Goal: Find specific page/section: Find specific page/section

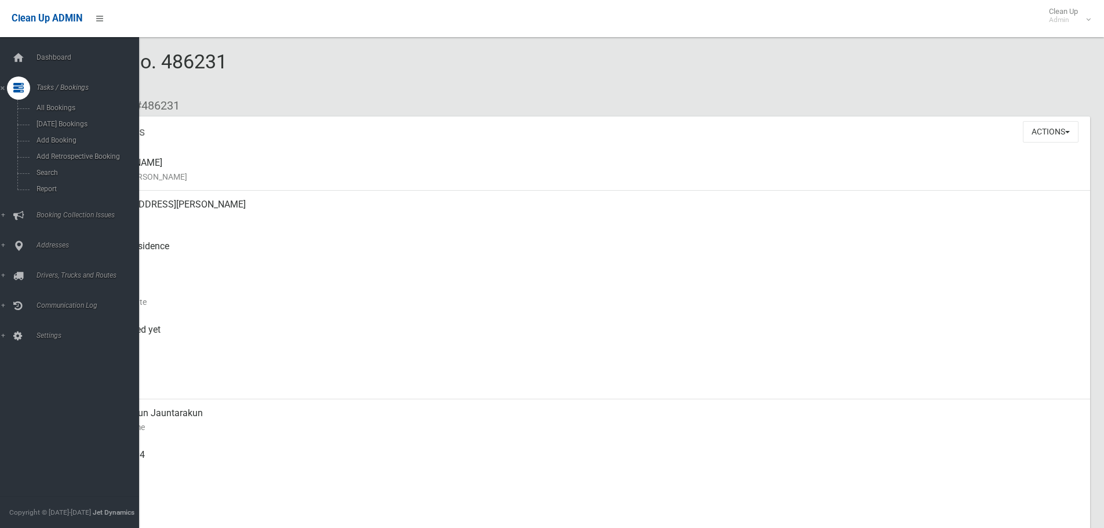
click at [16, 44] on div "Dashboard Tasks / Bookings All Bookings [DATE] Bookings Add Booking Add Retrosp…" at bounding box center [74, 282] width 148 height 491
click at [16, 56] on icon at bounding box center [18, 57] width 13 height 23
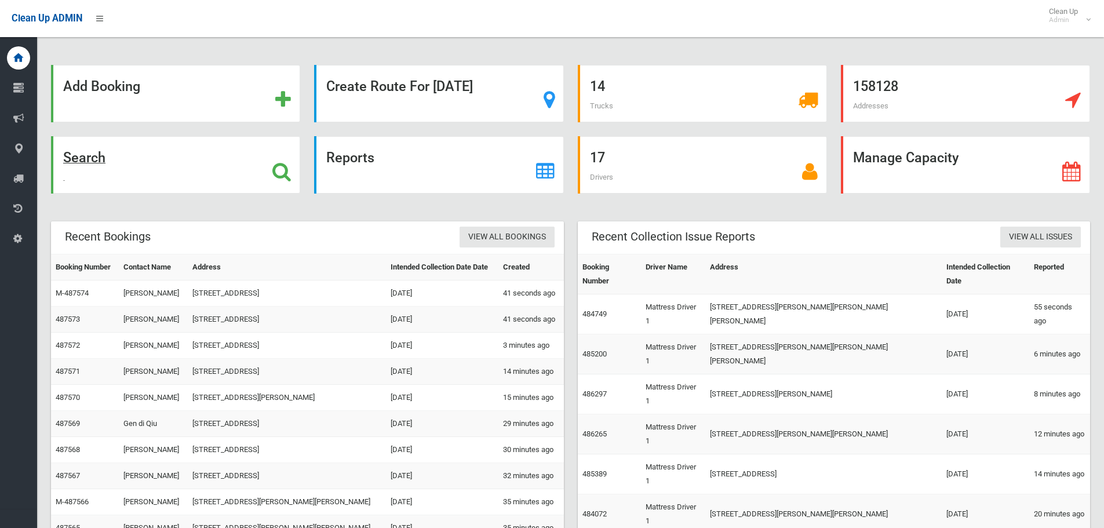
click at [190, 141] on div "Search" at bounding box center [175, 164] width 249 height 57
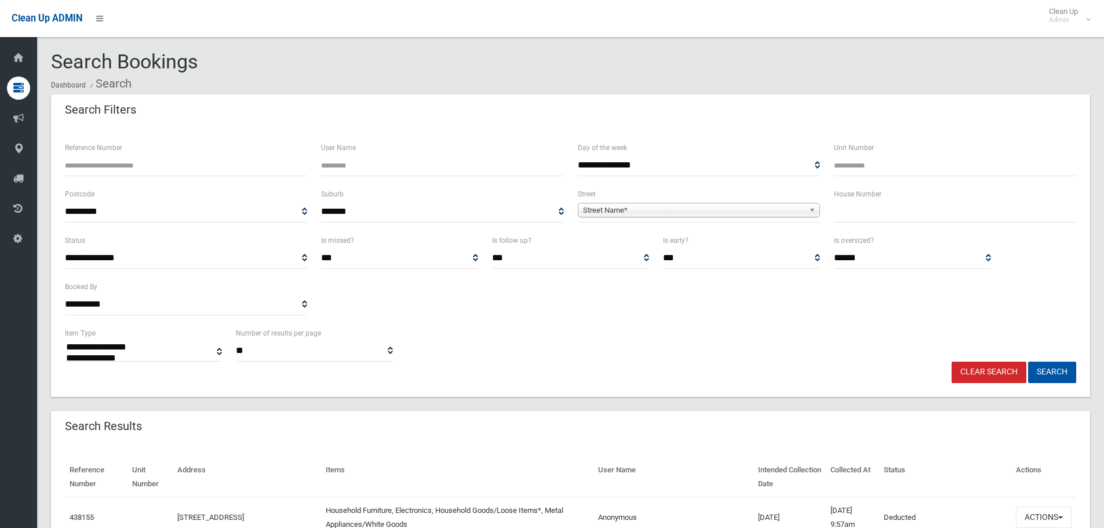
select select
click at [917, 213] on input "text" at bounding box center [955, 211] width 242 height 21
type input "**"
click at [706, 213] on span "Street Name*" at bounding box center [693, 210] width 221 height 14
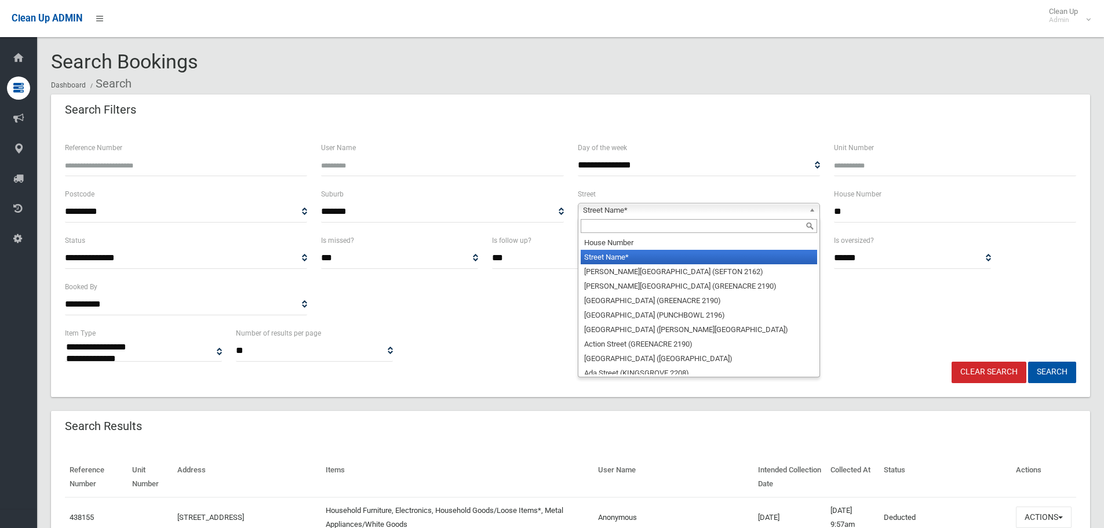
click at [601, 225] on input "text" at bounding box center [699, 226] width 236 height 14
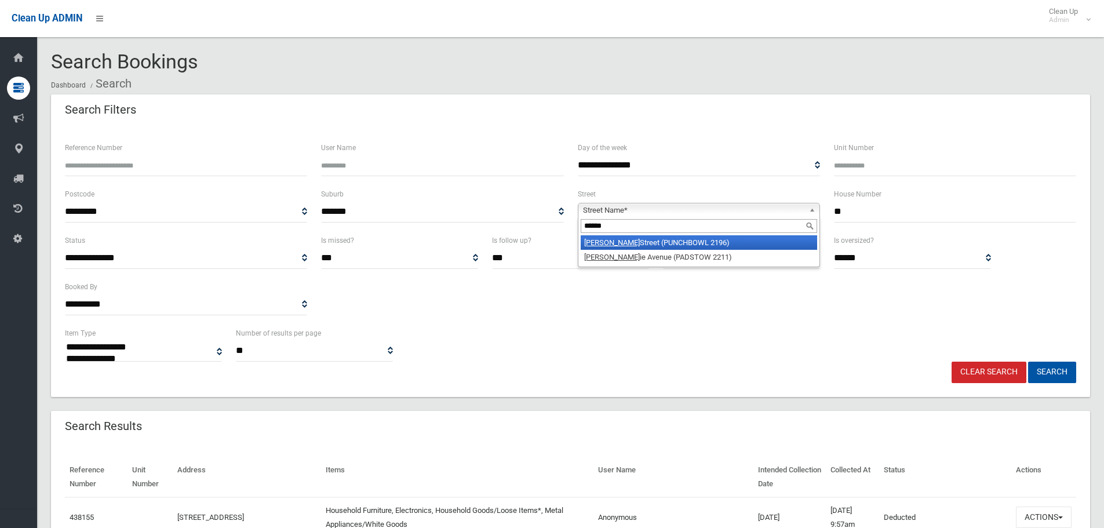
type input "*****"
click at [636, 238] on li "Craig Street (PUNCHBOWL 2196)" at bounding box center [699, 242] width 236 height 14
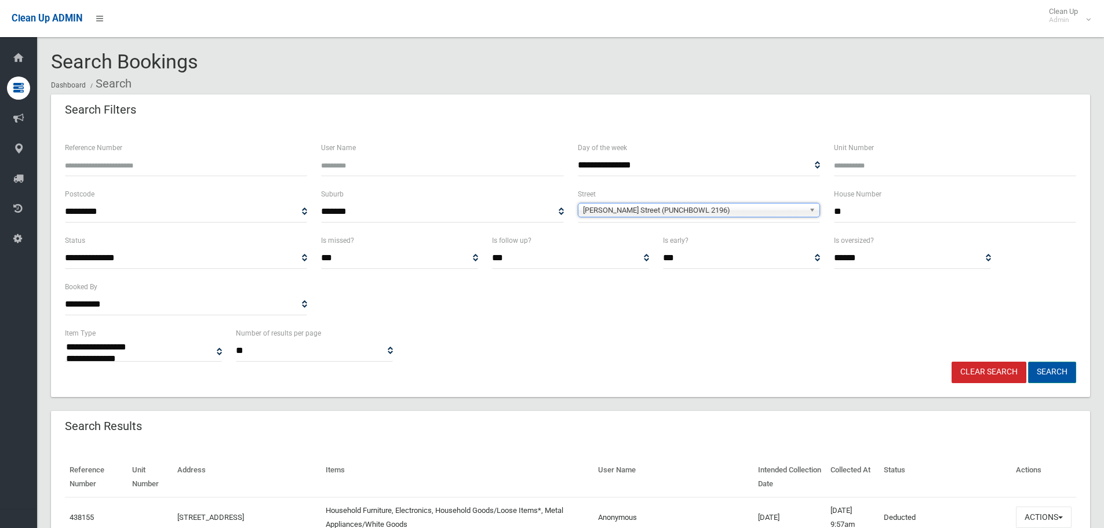
click at [1032, 365] on button "Search" at bounding box center [1052, 372] width 48 height 21
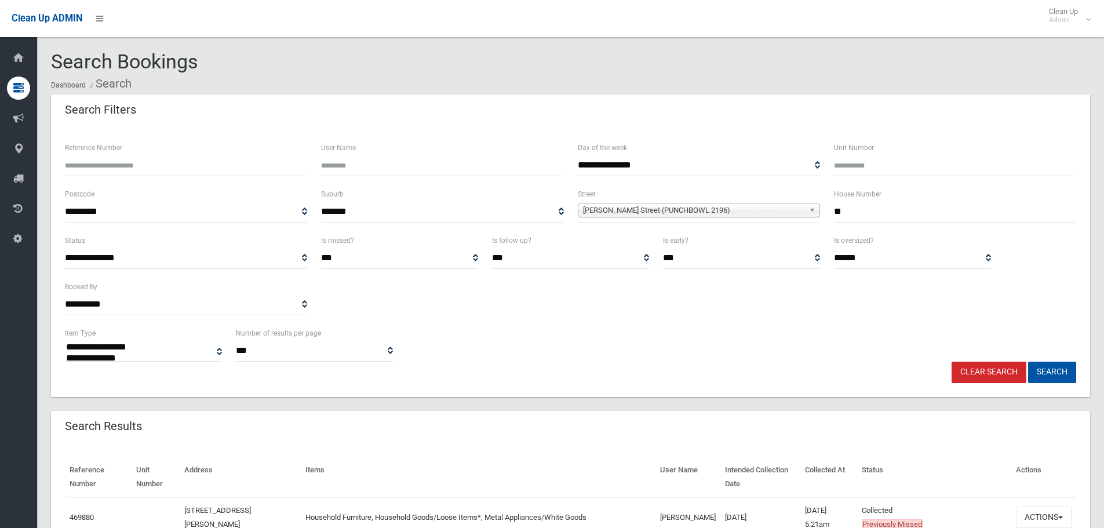
select select
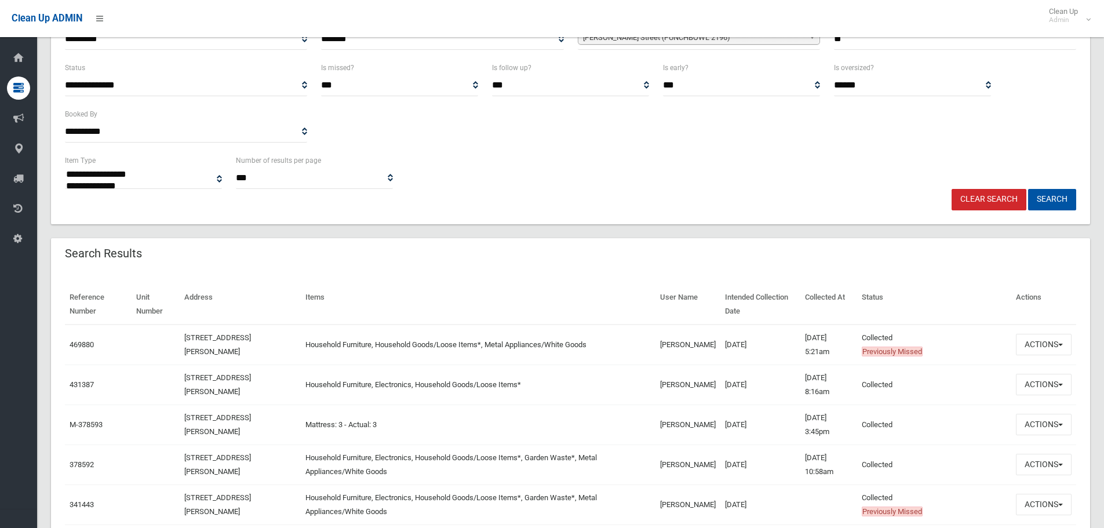
scroll to position [174, 0]
click at [1043, 390] on button "Actions" at bounding box center [1044, 383] width 56 height 21
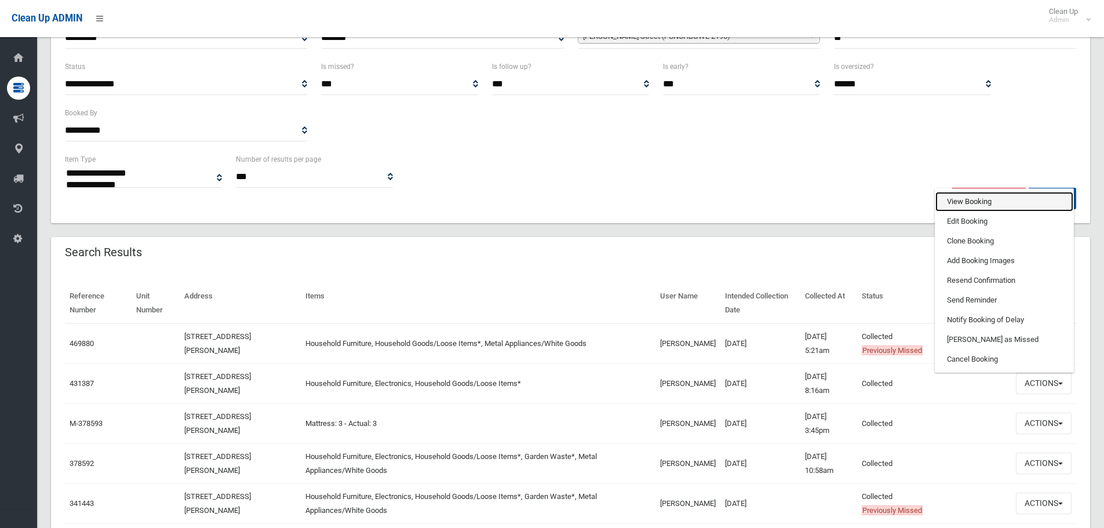
drag, startPoint x: 969, startPoint y: 203, endPoint x: 963, endPoint y: 204, distance: 6.4
click at [969, 203] on link "View Booking" at bounding box center [1004, 202] width 138 height 20
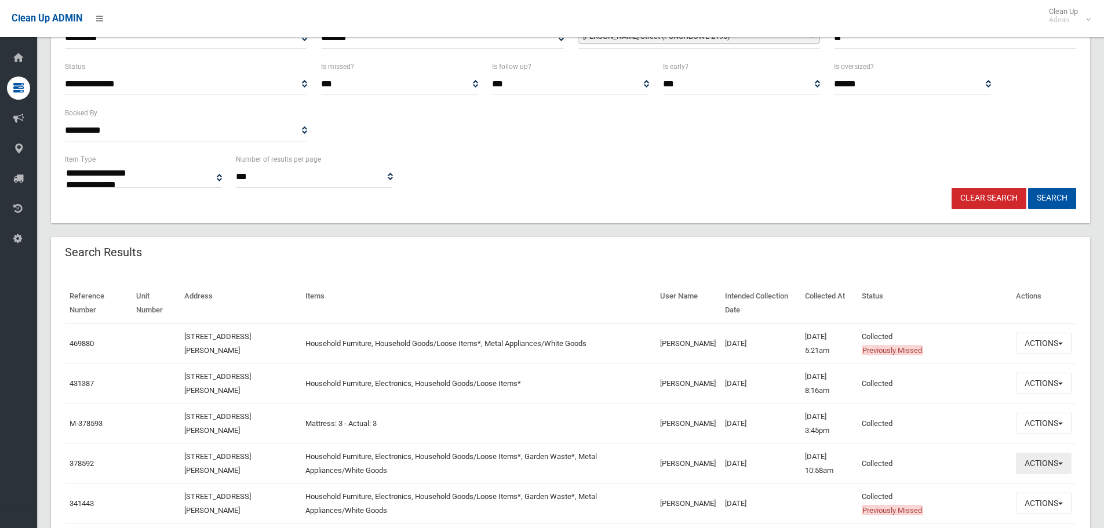
click at [1042, 473] on button "Actions" at bounding box center [1044, 462] width 56 height 21
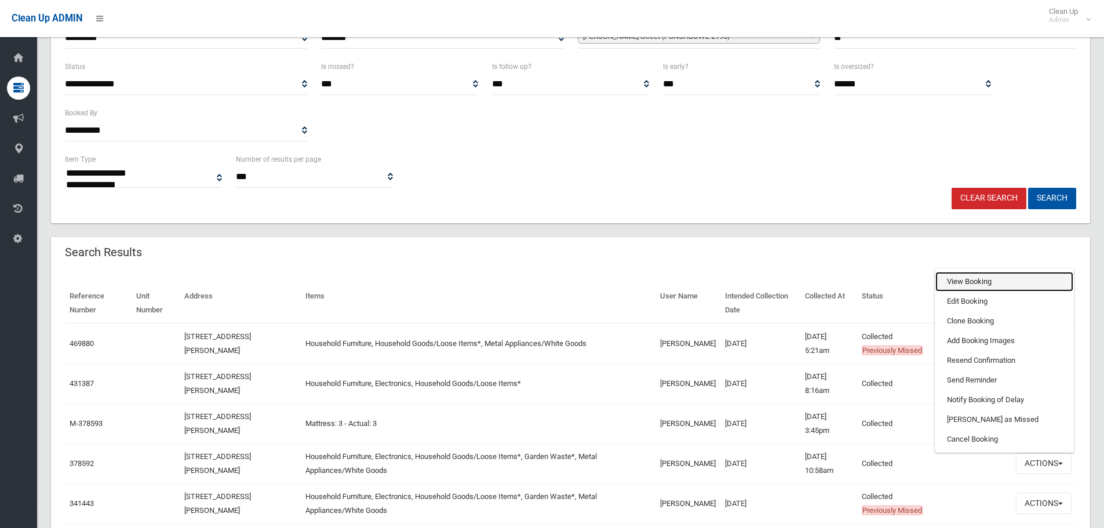
click at [955, 282] on link "View Booking" at bounding box center [1004, 282] width 138 height 20
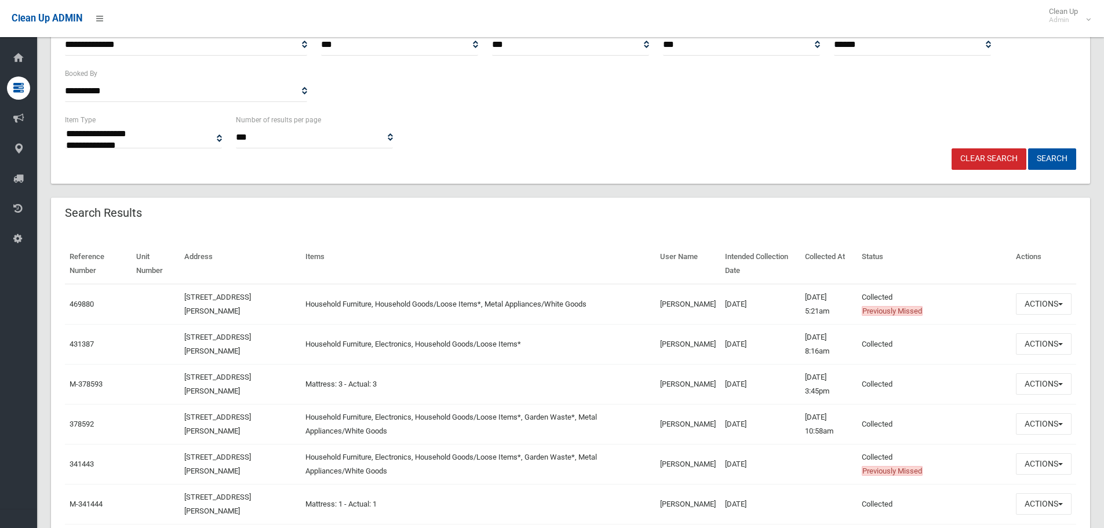
scroll to position [232, 0]
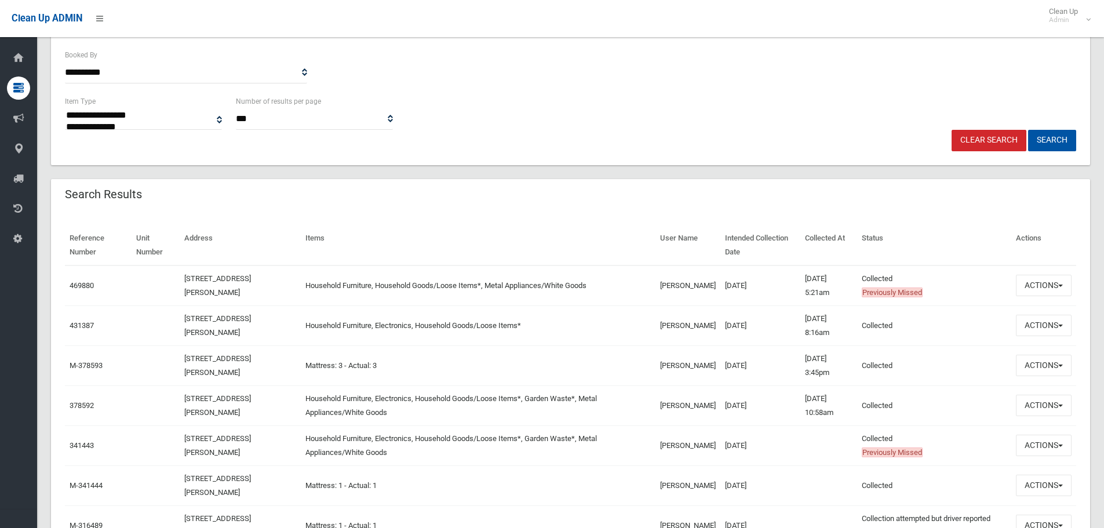
click at [674, 25] on div "Clean Up ADMIN Clean Up Admin Logout" at bounding box center [552, 18] width 1104 height 37
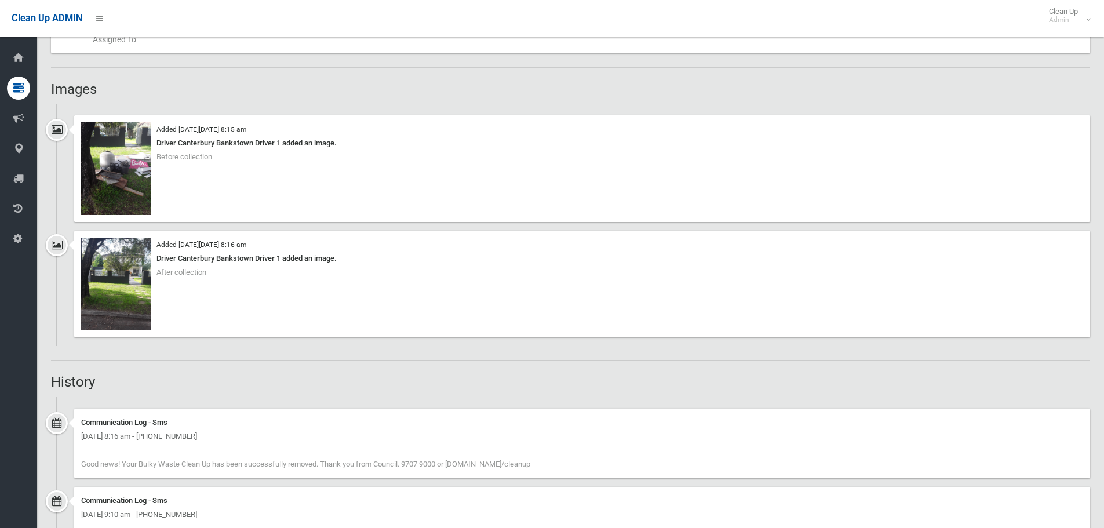
scroll to position [986, 0]
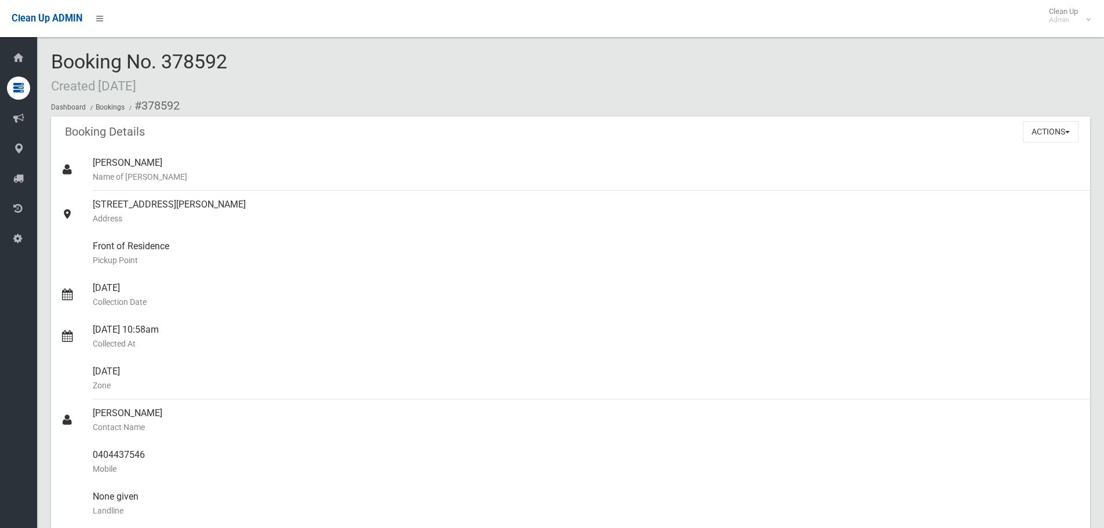
scroll to position [579, 0]
